Goal: Information Seeking & Learning: Find specific fact

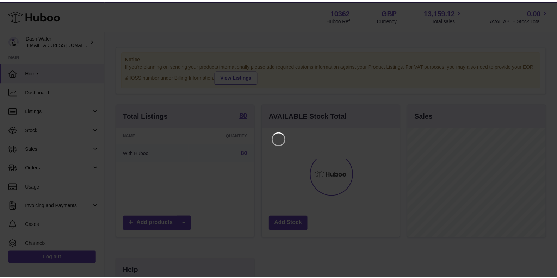
scroll to position [110, 140]
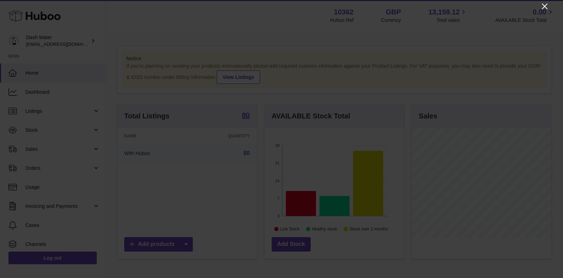
click at [543, 6] on icon "Close" at bounding box center [545, 6] width 8 height 8
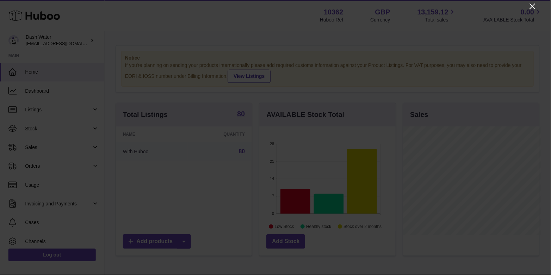
scroll to position [351998, 351971]
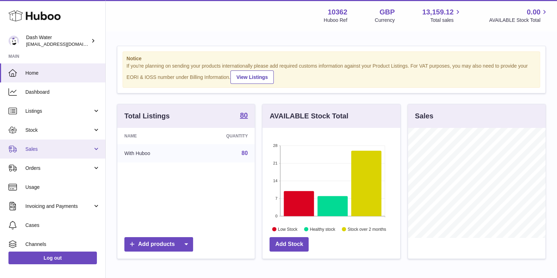
click at [76, 151] on span "Sales" at bounding box center [58, 149] width 67 height 7
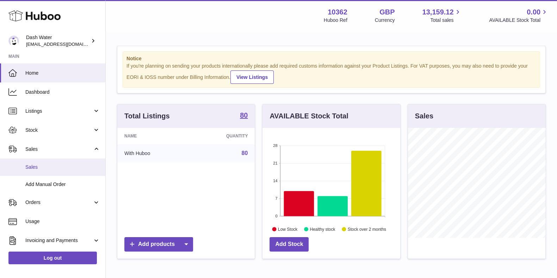
click at [78, 167] on span "Sales" at bounding box center [62, 167] width 75 height 7
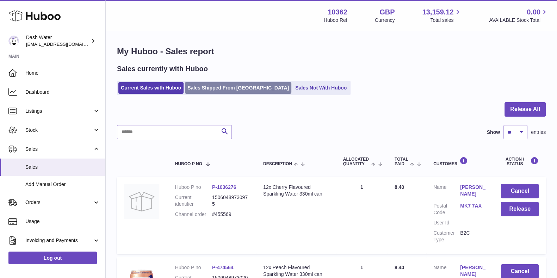
click at [213, 90] on link "Sales Shipped From [GEOGRAPHIC_DATA]" at bounding box center [238, 88] width 106 height 12
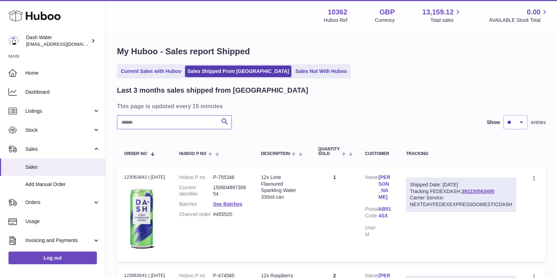
click at [198, 127] on input "text" at bounding box center [174, 122] width 115 height 14
drag, startPoint x: 151, startPoint y: 123, endPoint x: 62, endPoint y: 122, distance: 88.7
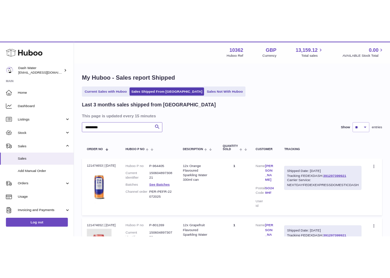
scroll to position [88, 0]
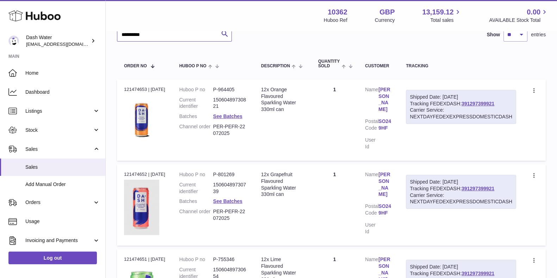
type input "**********"
click at [380, 94] on link "[PERSON_NAME]" at bounding box center [384, 99] width 13 height 27
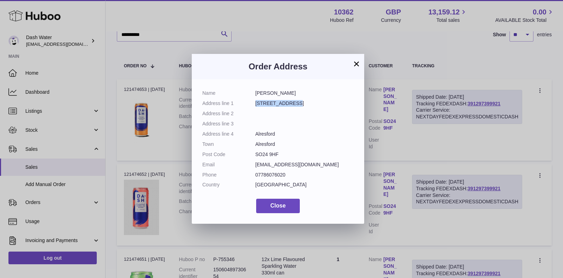
drag, startPoint x: 255, startPoint y: 105, endPoint x: 294, endPoint y: 105, distance: 38.4
click at [294, 105] on dd "[STREET_ADDRESS]" at bounding box center [305, 103] width 99 height 7
copy dd "[STREET_ADDRESS]"
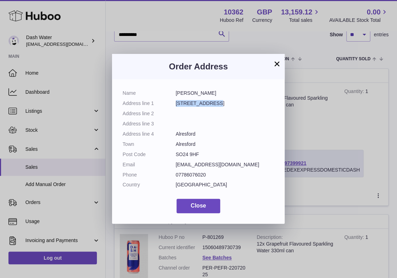
drag, startPoint x: 275, startPoint y: 62, endPoint x: 288, endPoint y: 58, distance: 13.3
click at [275, 62] on button "×" at bounding box center [277, 64] width 8 height 8
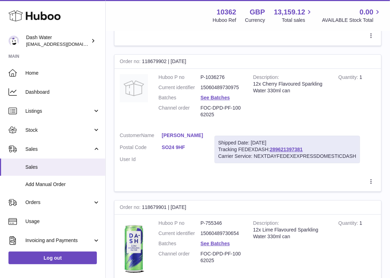
scroll to position [1408, 0]
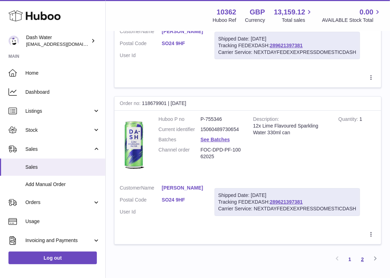
click at [359, 258] on link "2" at bounding box center [362, 259] width 13 height 13
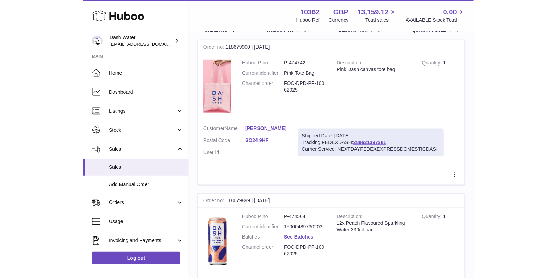
scroll to position [8, 0]
